Goal: Task Accomplishment & Management: Use online tool/utility

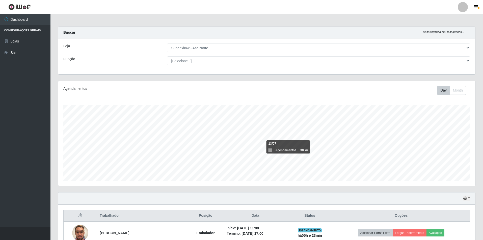
select select "71"
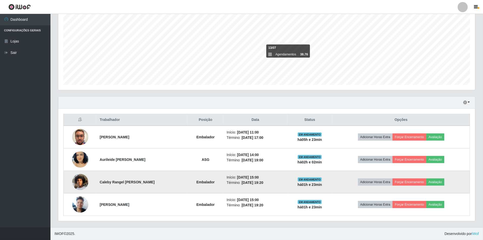
scroll to position [105, 417]
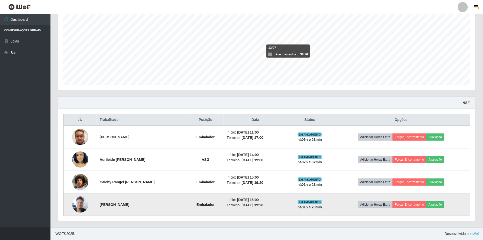
click at [81, 205] on img at bounding box center [80, 203] width 16 height 21
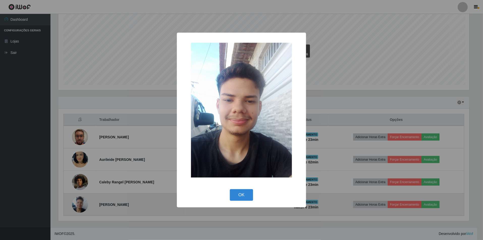
scroll to position [105, 413]
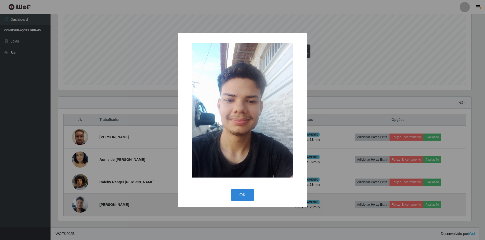
click at [231, 189] on button "OK" at bounding box center [242, 195] width 23 height 12
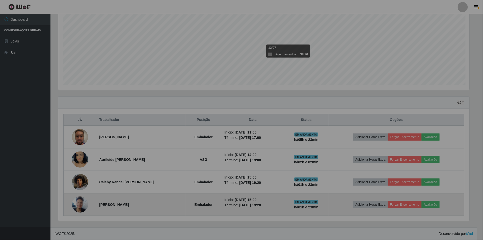
scroll to position [105, 417]
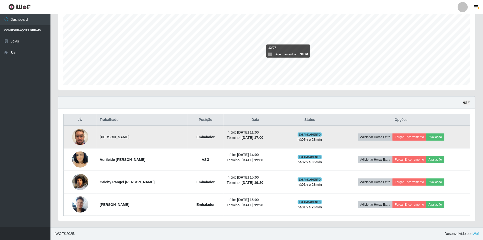
click at [76, 132] on img at bounding box center [80, 136] width 16 height 29
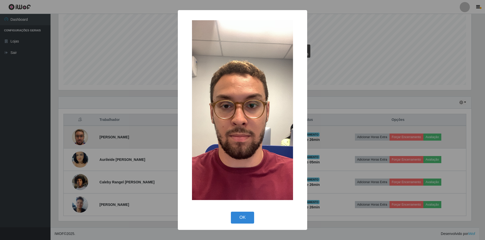
click at [231, 211] on button "OK" at bounding box center [242, 217] width 23 height 12
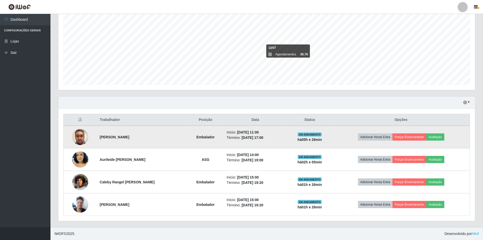
scroll to position [105, 417]
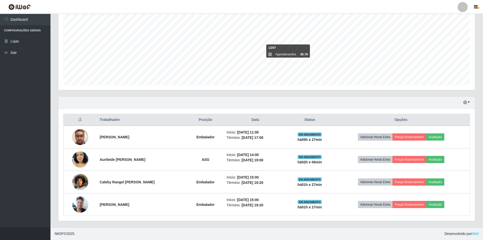
drag, startPoint x: 55, startPoint y: 107, endPoint x: 484, endPoint y: 202, distance: 439.6
click at [483, 202] on html "Perfil Alterar Senha Sair Dashboard Configurações Gerais Lojas Sair Carregando.…" at bounding box center [241, 71] width 483 height 335
click at [480, 203] on div "Carregando... Buscar Recarregando em 10 segundos... Loja [Selecione...] SuperSh…" at bounding box center [267, 79] width 433 height 296
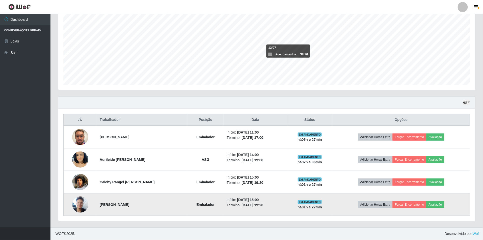
drag, startPoint x: 112, startPoint y: 121, endPoint x: 463, endPoint y: 204, distance: 360.1
click at [463, 204] on div "Hoje 1 dia 3 dias 1 Semana Não encerrados Trabalhador Posição Data Status Opçõe…" at bounding box center [267, 158] width 418 height 125
click at [463, 206] on td "Adicionar Horas Extra Forçar Encerramento Avaliação" at bounding box center [402, 204] width 138 height 22
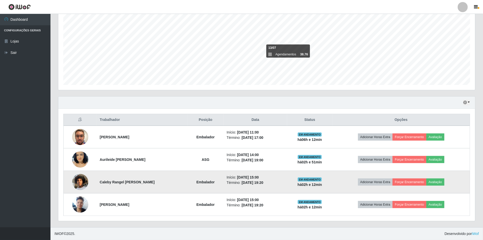
drag, startPoint x: 0, startPoint y: 233, endPoint x: 161, endPoint y: 190, distance: 165.9
click at [161, 190] on td "Caleby Rangel [PERSON_NAME]" at bounding box center [142, 182] width 91 height 22
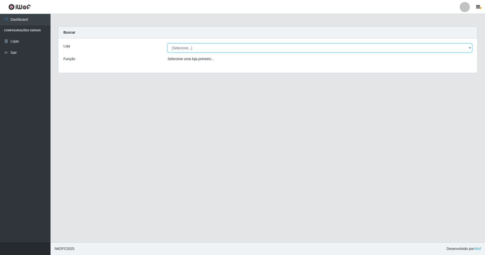
click at [199, 48] on select "[Selecione...] SuperShow - Asa Norte" at bounding box center [319, 47] width 305 height 9
select select "71"
click at [167, 43] on select "[Selecione...] SuperShow - Asa Norte" at bounding box center [319, 47] width 305 height 9
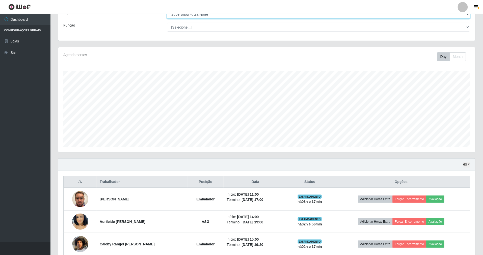
scroll to position [67, 0]
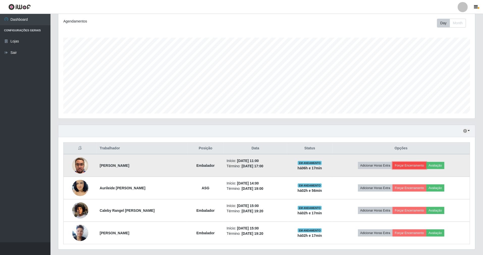
click at [418, 166] on button "Forçar Encerramento" at bounding box center [410, 165] width 34 height 7
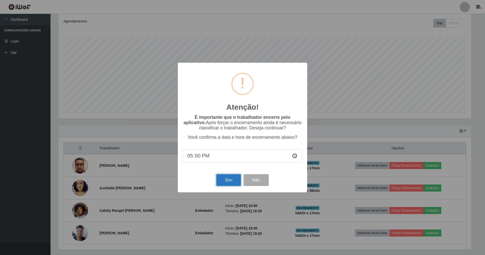
click at [227, 183] on button "Sim" at bounding box center [228, 180] width 24 height 12
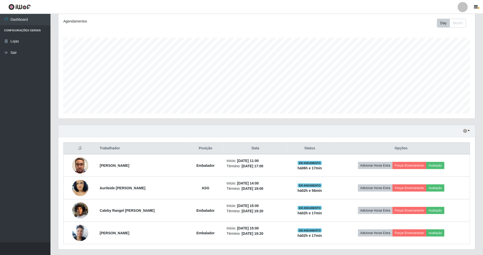
scroll to position [105, 418]
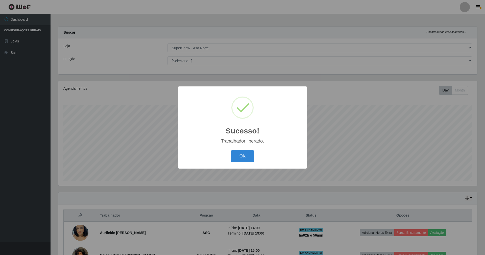
click at [231, 150] on button "OK" at bounding box center [242, 156] width 23 height 12
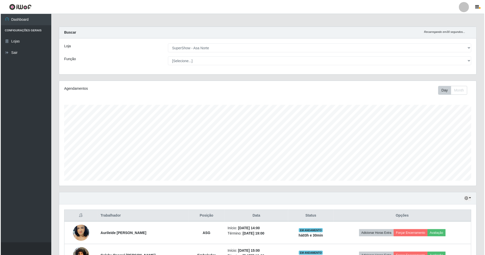
scroll to position [59, 0]
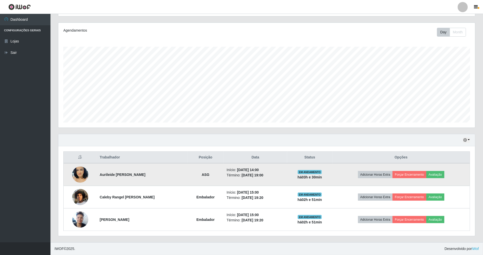
click at [81, 180] on img at bounding box center [80, 174] width 16 height 29
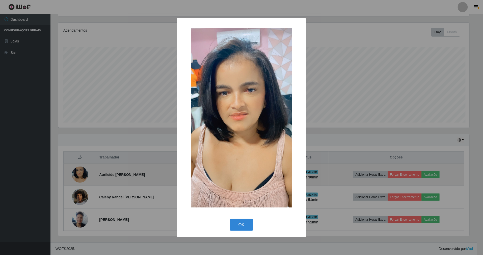
scroll to position [105, 413]
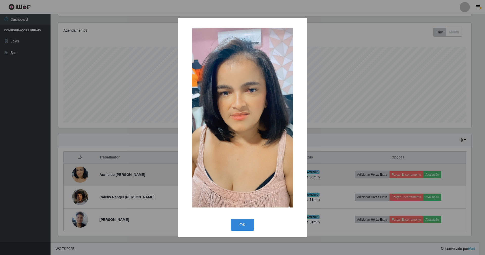
click at [231, 219] on button "OK" at bounding box center [242, 225] width 23 height 12
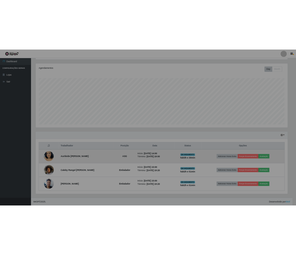
scroll to position [105, 417]
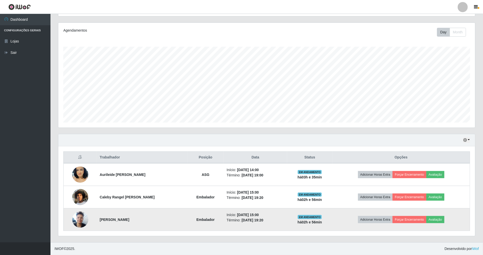
drag, startPoint x: 214, startPoint y: 163, endPoint x: 287, endPoint y: 217, distance: 91.7
click at [287, 217] on tbody "Aurileide [PERSON_NAME] ASG Início: [DATE] 14:00 Término: [DATE] 19:00 EM ANDAM…" at bounding box center [267, 197] width 407 height 68
click at [287, 217] on td "Início: [DATE] 15:00 Término: [DATE] 19:20" at bounding box center [256, 219] width 64 height 22
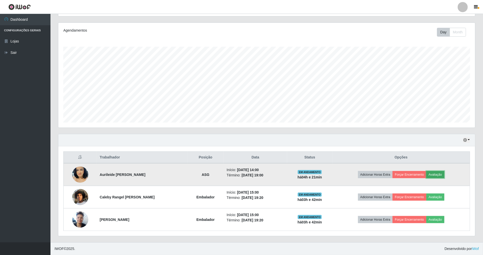
click at [433, 171] on button "Avaliação" at bounding box center [436, 174] width 18 height 7
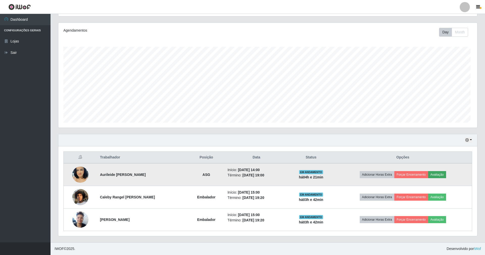
scroll to position [105, 413]
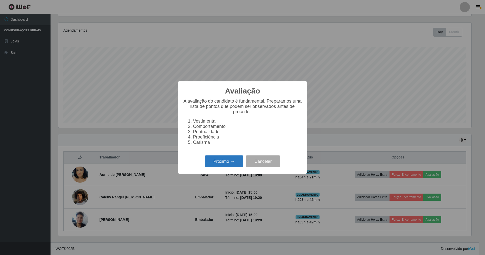
click at [223, 167] on button "Próximo →" at bounding box center [224, 161] width 38 height 12
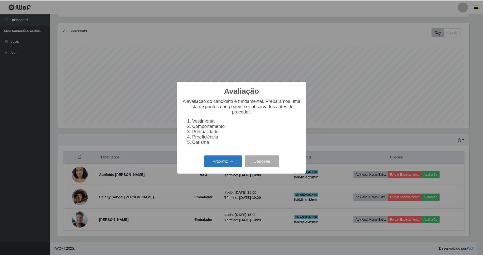
scroll to position [252441, 252133]
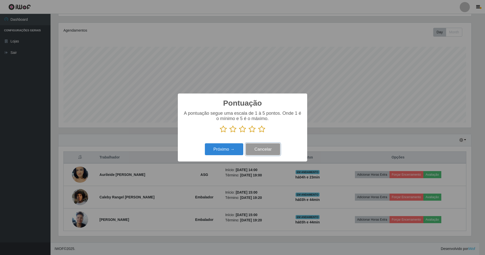
click at [259, 150] on button "Cancelar" at bounding box center [263, 149] width 34 height 12
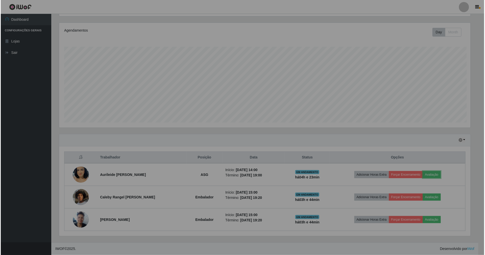
scroll to position [105, 417]
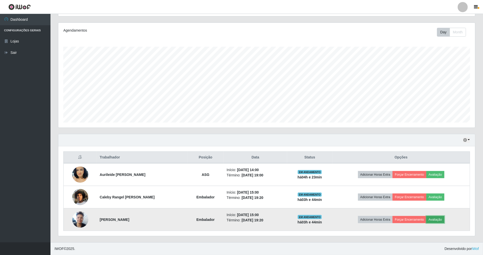
click at [436, 219] on button "Avaliação" at bounding box center [436, 219] width 18 height 7
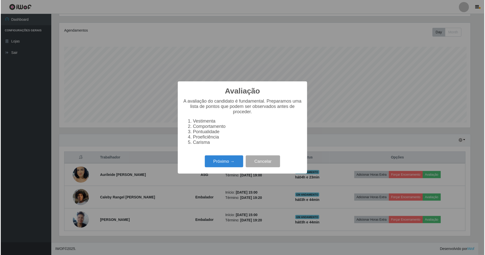
scroll to position [105, 413]
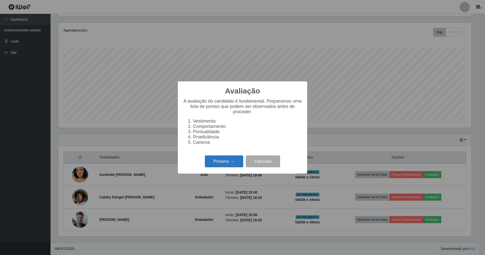
drag, startPoint x: 220, startPoint y: 169, endPoint x: 222, endPoint y: 168, distance: 3.2
click at [222, 167] on button "Próximo →" at bounding box center [224, 161] width 38 height 12
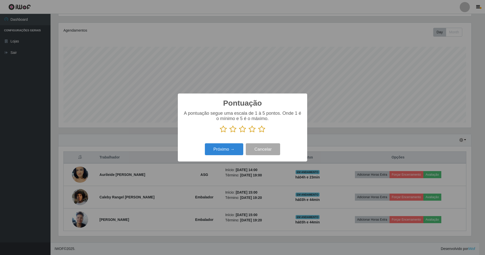
click at [263, 132] on icon at bounding box center [261, 129] width 7 height 8
click at [258, 133] on input "radio" at bounding box center [258, 133] width 0 height 0
click at [236, 152] on button "Próximo →" at bounding box center [224, 149] width 38 height 12
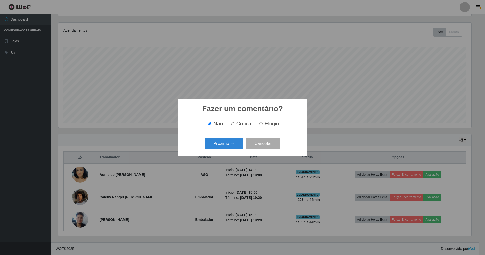
click at [270, 125] on span "Elogio" at bounding box center [272, 124] width 14 height 6
click at [263, 125] on input "Elogio" at bounding box center [260, 123] width 3 height 3
radio input "true"
click at [237, 148] on button "Próximo →" at bounding box center [224, 144] width 38 height 12
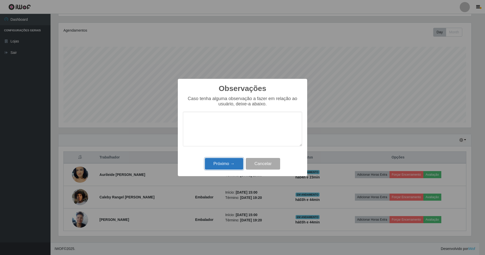
click at [238, 165] on button "Próximo →" at bounding box center [224, 164] width 38 height 12
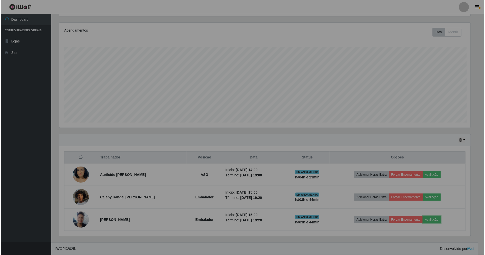
scroll to position [105, 417]
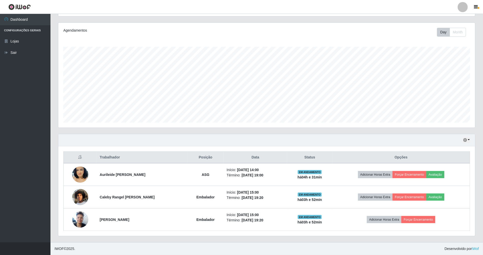
click at [29, 163] on ul "Dashboard Configurações Gerais Lojas Sair" at bounding box center [25, 128] width 51 height 228
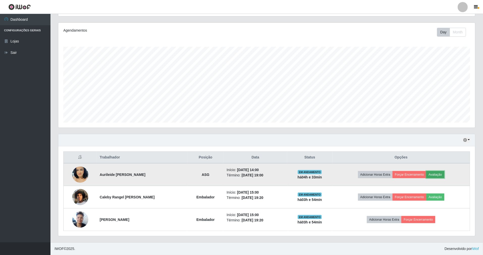
click at [437, 174] on button "Avaliação" at bounding box center [436, 174] width 18 height 7
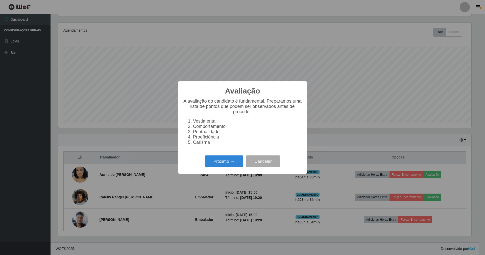
scroll to position [105, 413]
click at [228, 161] on button "Próximo →" at bounding box center [224, 161] width 38 height 12
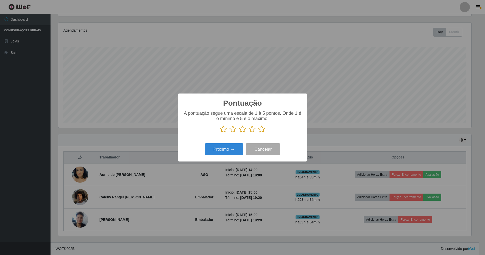
scroll to position [252441, 252133]
click at [264, 130] on icon at bounding box center [261, 129] width 7 height 8
click at [258, 133] on input "radio" at bounding box center [258, 133] width 0 height 0
click at [229, 153] on button "Próximo →" at bounding box center [224, 149] width 38 height 12
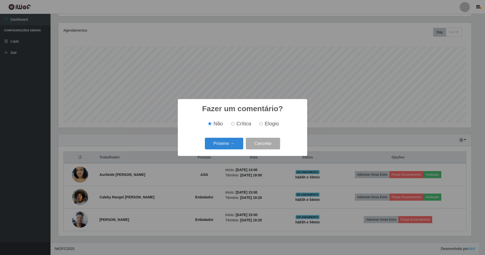
click at [263, 121] on label "Elogio" at bounding box center [267, 124] width 21 height 6
click at [263, 122] on input "Elogio" at bounding box center [260, 123] width 3 height 3
radio input "true"
click at [232, 148] on button "Próximo →" at bounding box center [224, 144] width 38 height 12
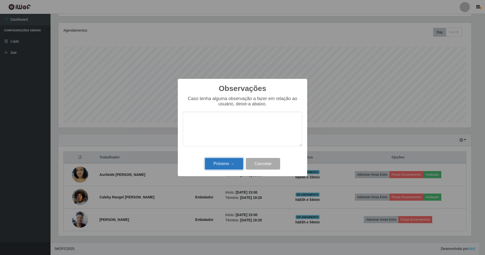
click at [225, 160] on button "Próximo →" at bounding box center [224, 164] width 38 height 12
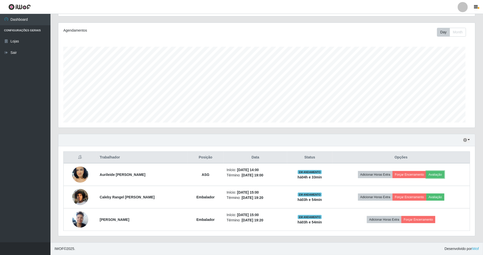
scroll to position [105, 417]
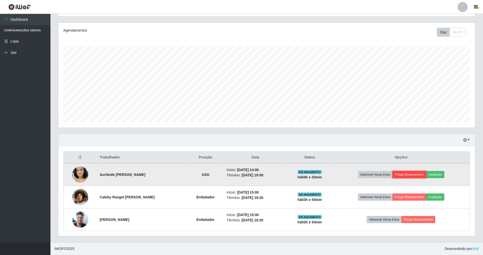
click at [414, 174] on button "Forçar Encerramento" at bounding box center [410, 174] width 34 height 7
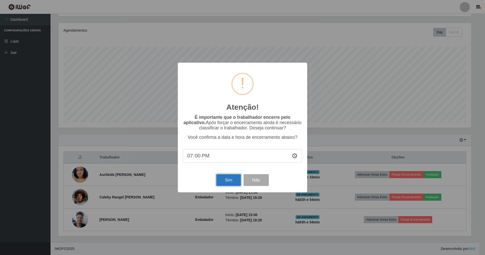
click at [225, 182] on button "Sim" at bounding box center [228, 180] width 24 height 12
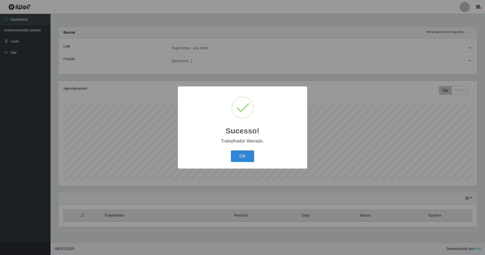
scroll to position [252441, 252128]
click at [245, 155] on button "OK" at bounding box center [242, 156] width 23 height 12
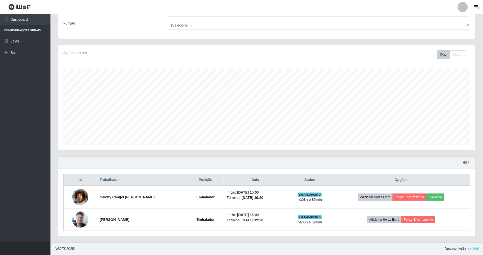
scroll to position [37, 0]
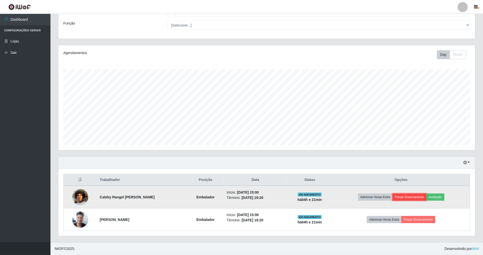
click at [423, 196] on button "Forçar Encerramento" at bounding box center [410, 196] width 34 height 7
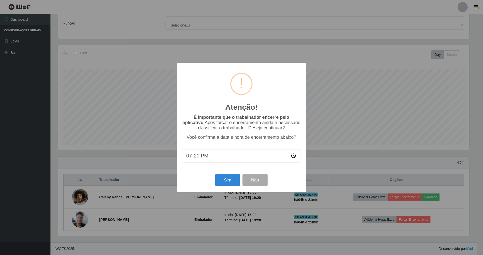
scroll to position [105, 413]
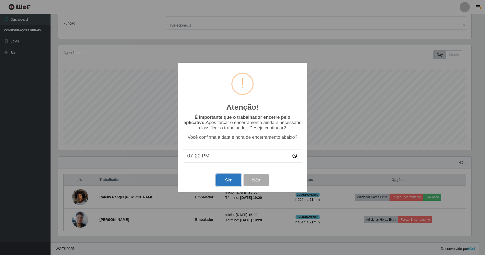
click at [232, 181] on button "Sim" at bounding box center [228, 180] width 24 height 12
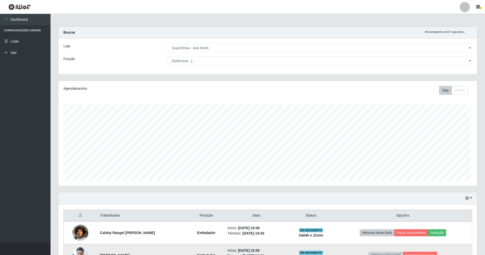
scroll to position [252441, 252128]
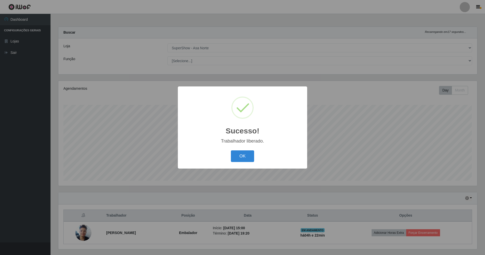
click at [231, 150] on button "OK" at bounding box center [242, 156] width 23 height 12
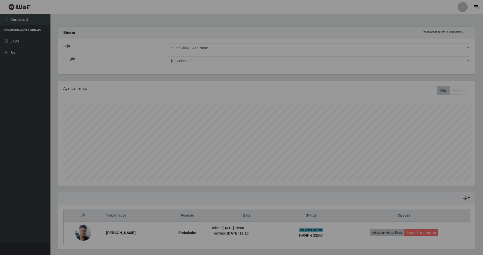
scroll to position [252441, 252129]
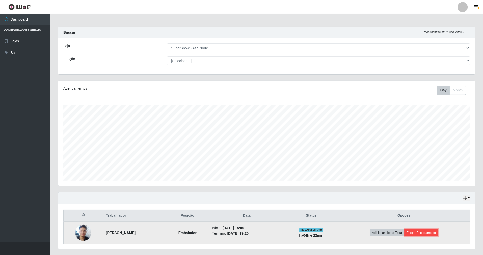
click at [422, 235] on button "Forçar Encerramento" at bounding box center [422, 232] width 34 height 7
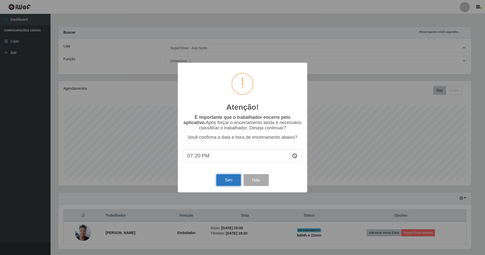
click at [226, 181] on button "Sim" at bounding box center [228, 180] width 24 height 12
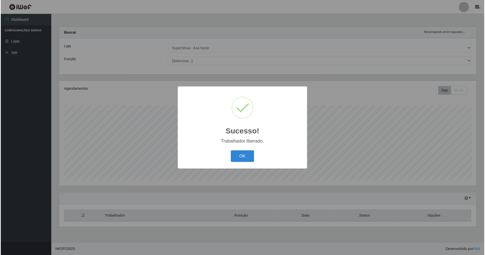
scroll to position [105, 418]
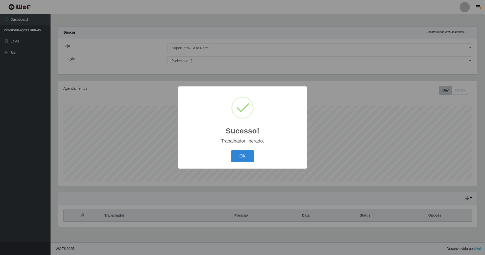
click at [231, 150] on button "OK" at bounding box center [242, 156] width 23 height 12
